Goal: Information Seeking & Learning: Learn about a topic

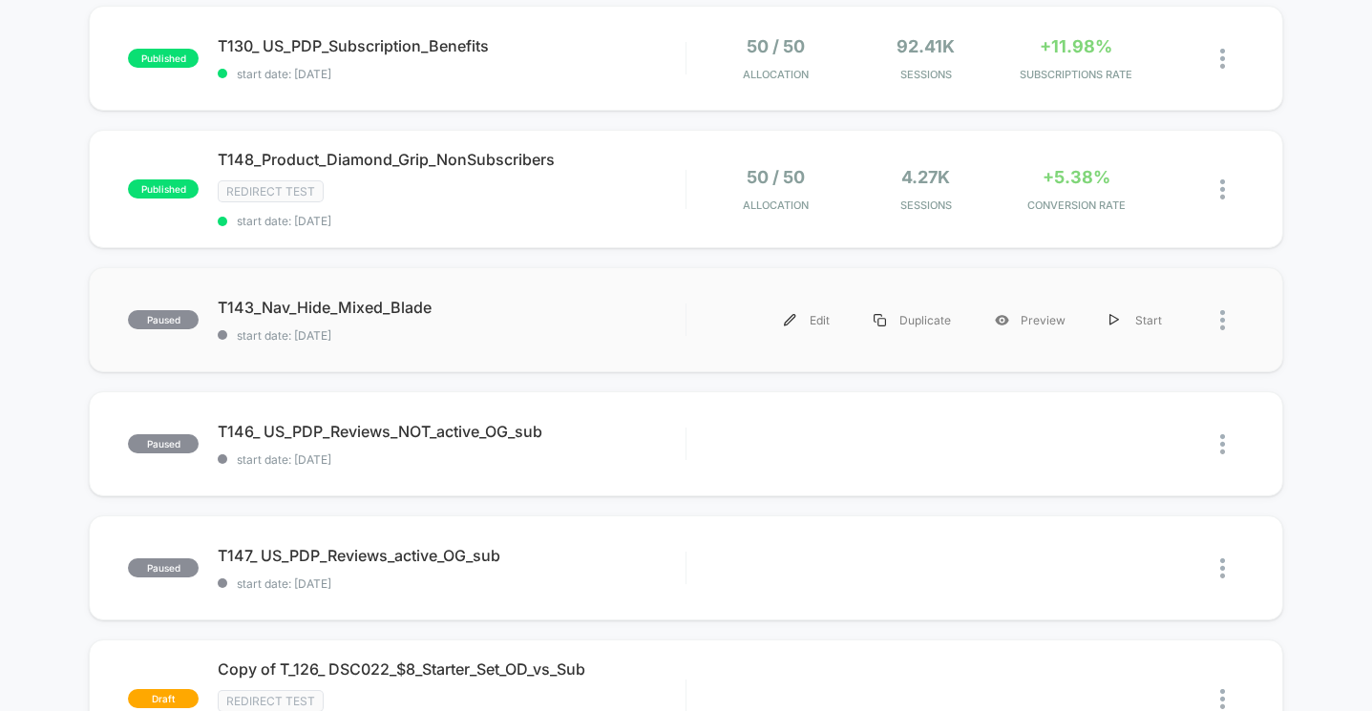
scroll to position [754, 0]
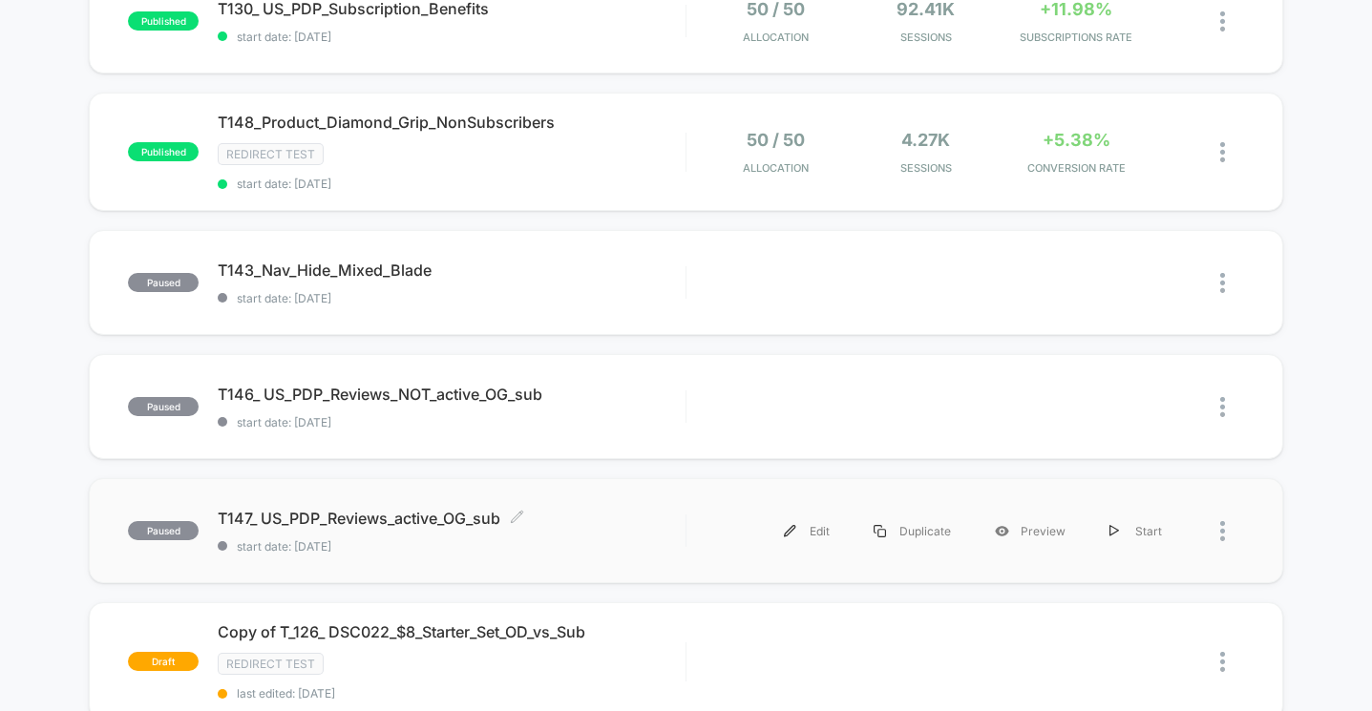
click at [617, 522] on span "T147_ US_PDP_Reviews_active_OG_sub Click to edit experience details" at bounding box center [451, 518] width 467 height 19
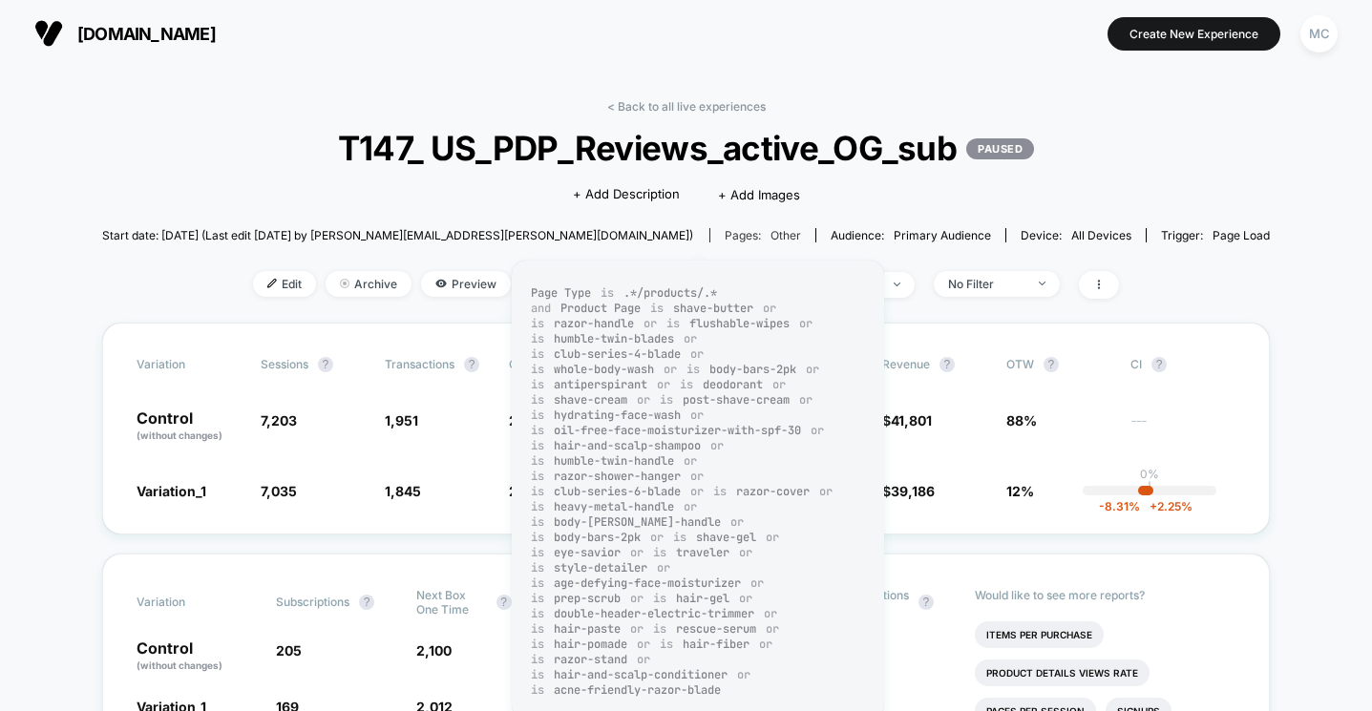
click at [725, 229] on div "Pages: other" at bounding box center [763, 235] width 76 height 14
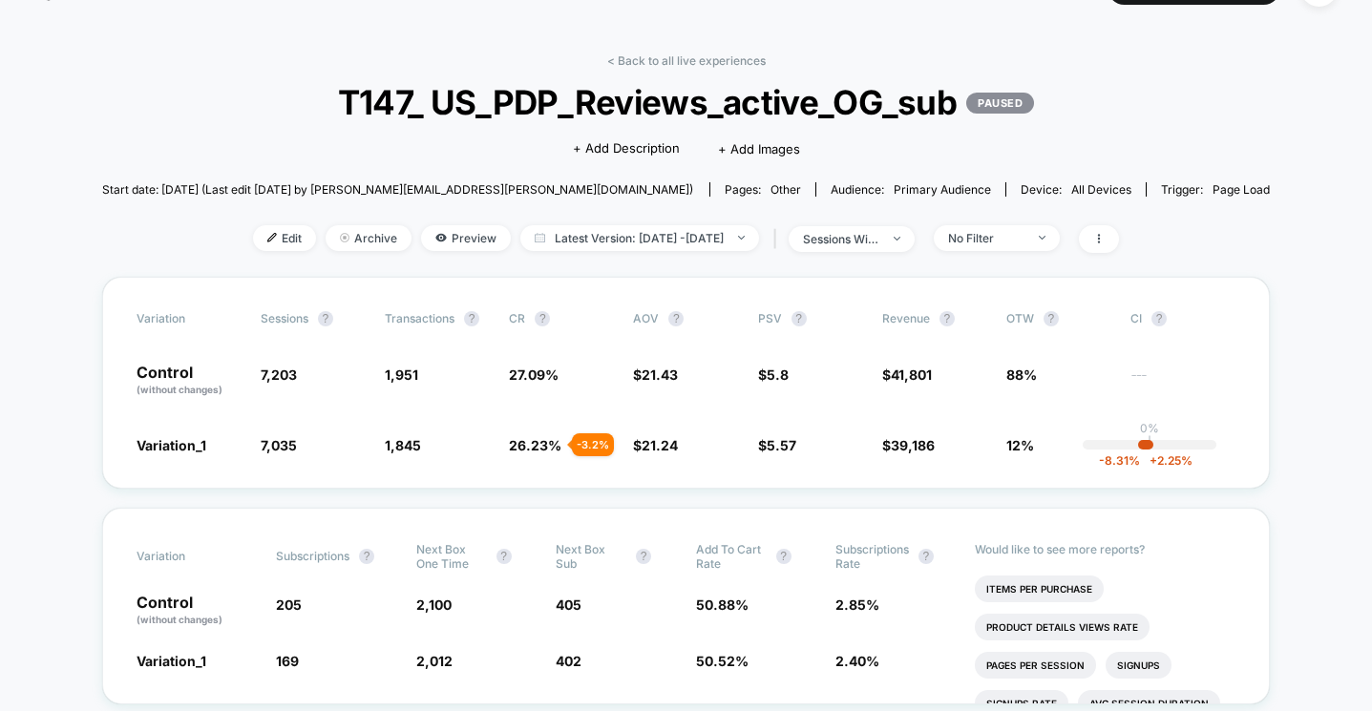
scroll to position [149, 0]
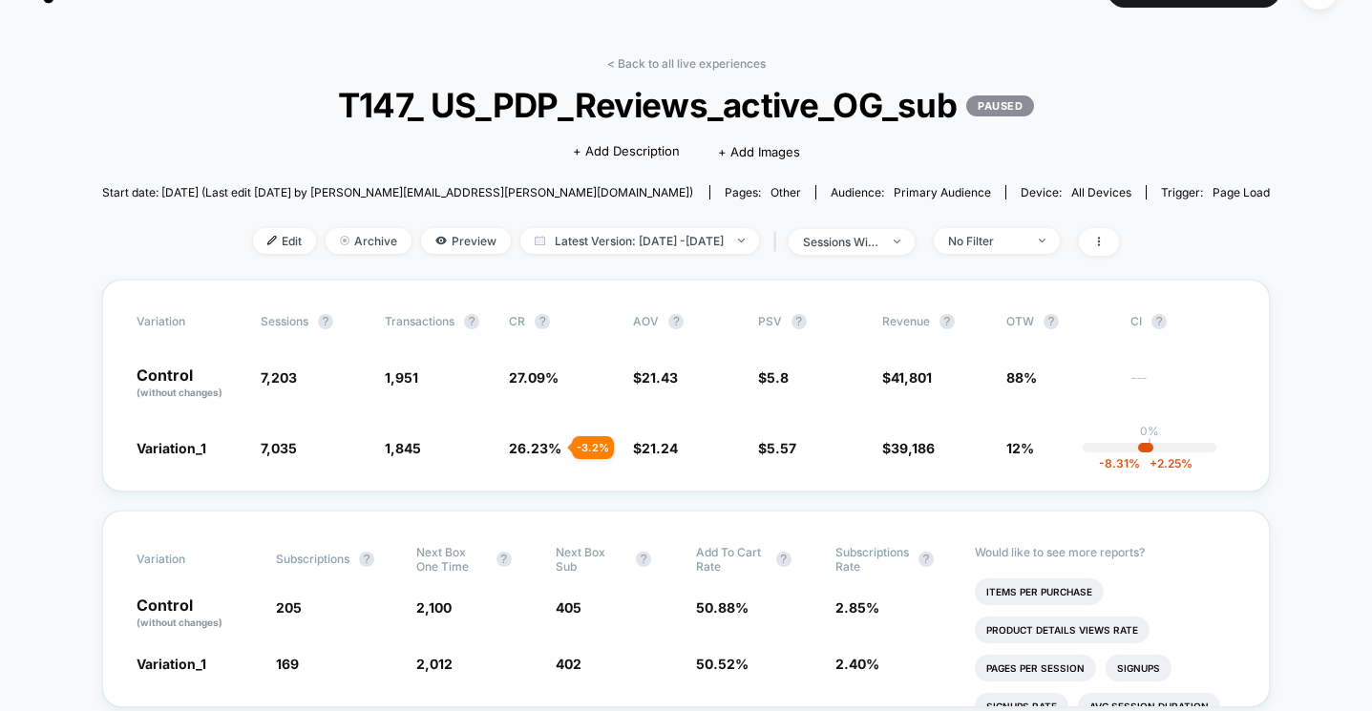
scroll to position [0, 0]
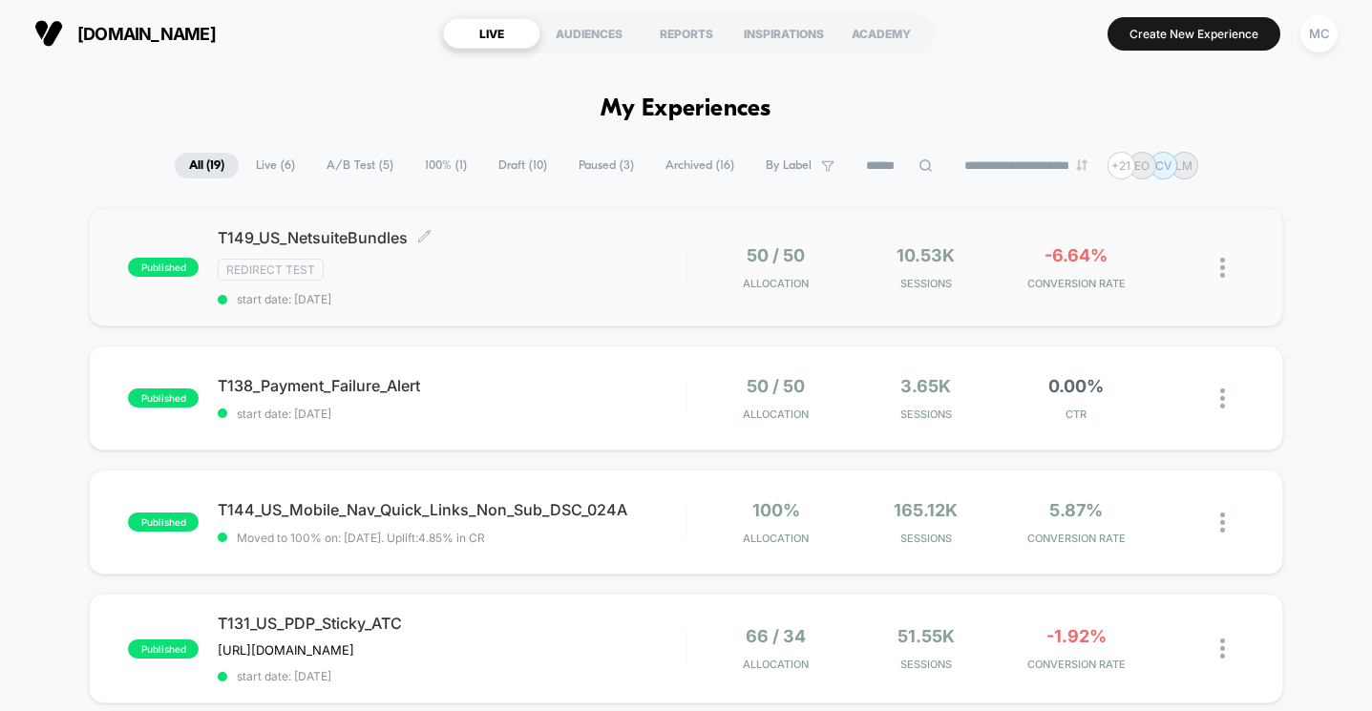
click at [565, 282] on div "T149_US_NetsuiteBundles Click to edit experience details Click to edit experien…" at bounding box center [451, 267] width 467 height 78
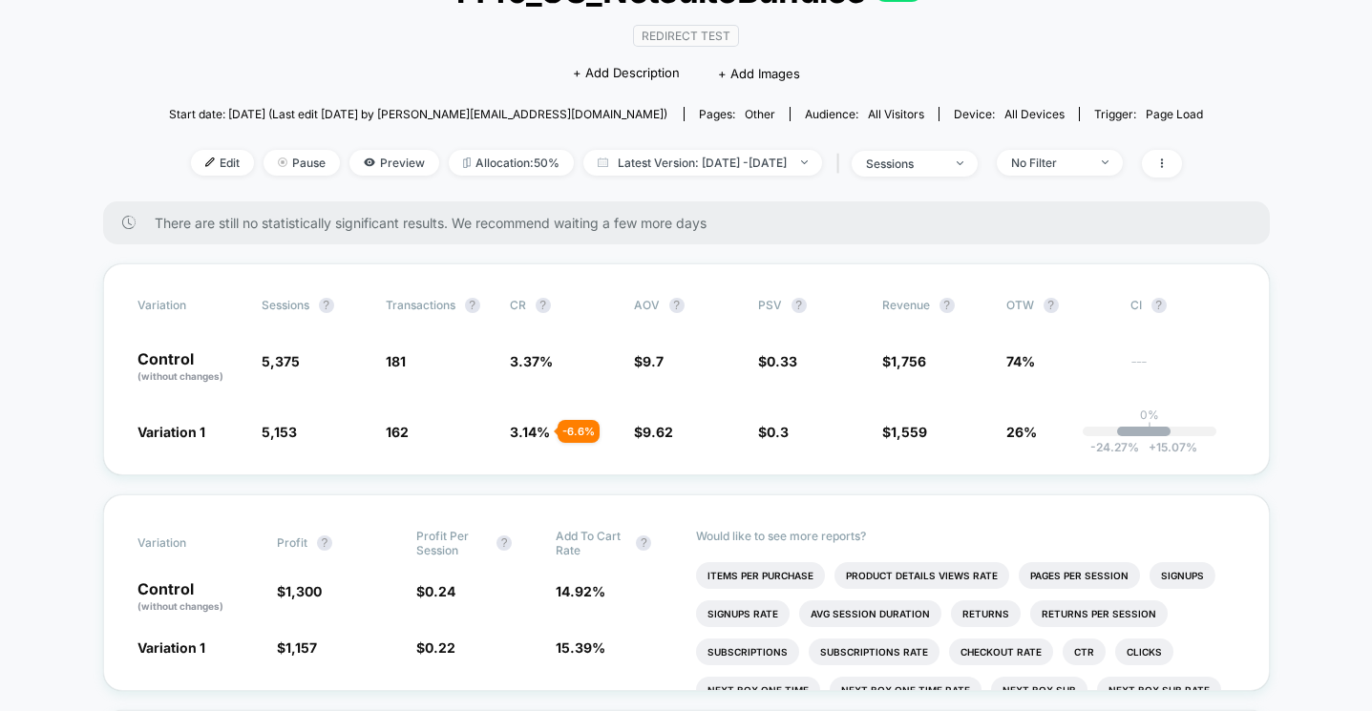
scroll to position [158, 0]
